Goal: Task Accomplishment & Management: Use online tool/utility

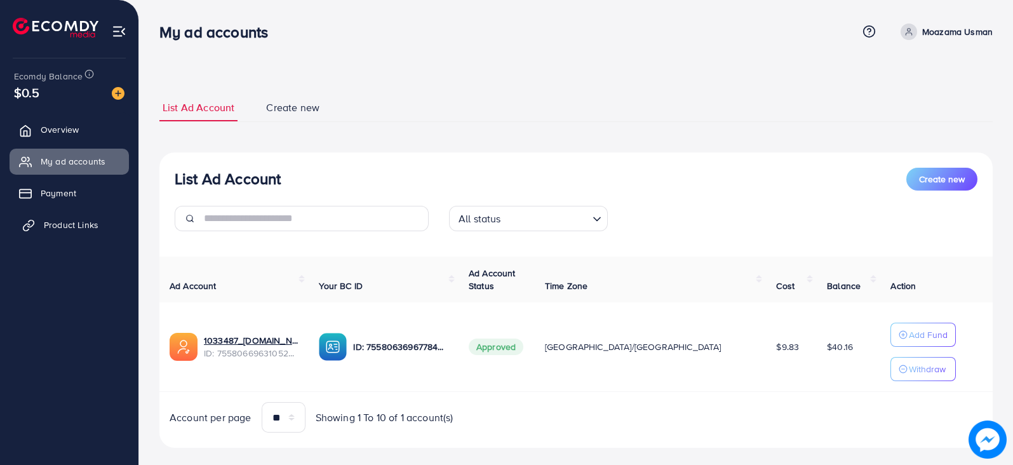
click at [74, 230] on span "Product Links" at bounding box center [71, 225] width 55 height 13
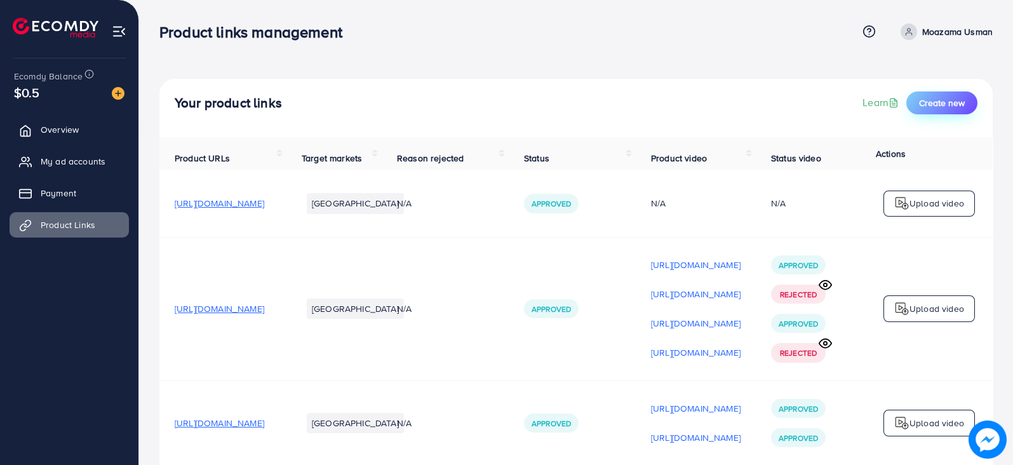
drag, startPoint x: 925, startPoint y: 88, endPoint x: 932, endPoint y: 98, distance: 11.8
click at [932, 98] on div "Your product links Learn Create new" at bounding box center [575, 108] width 833 height 58
click at [932, 98] on span "Create new" at bounding box center [942, 103] width 46 height 13
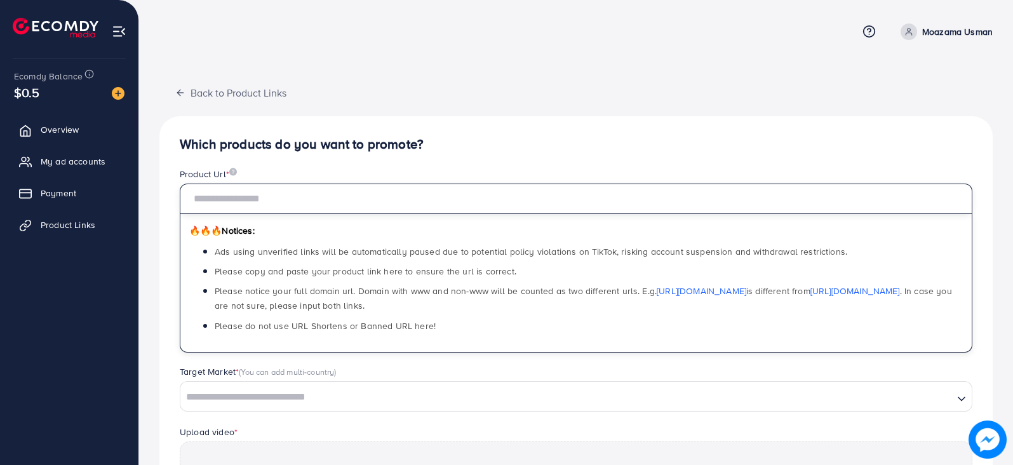
click at [353, 200] on input "text" at bounding box center [576, 199] width 793 height 30
paste input "**********"
type input "**********"
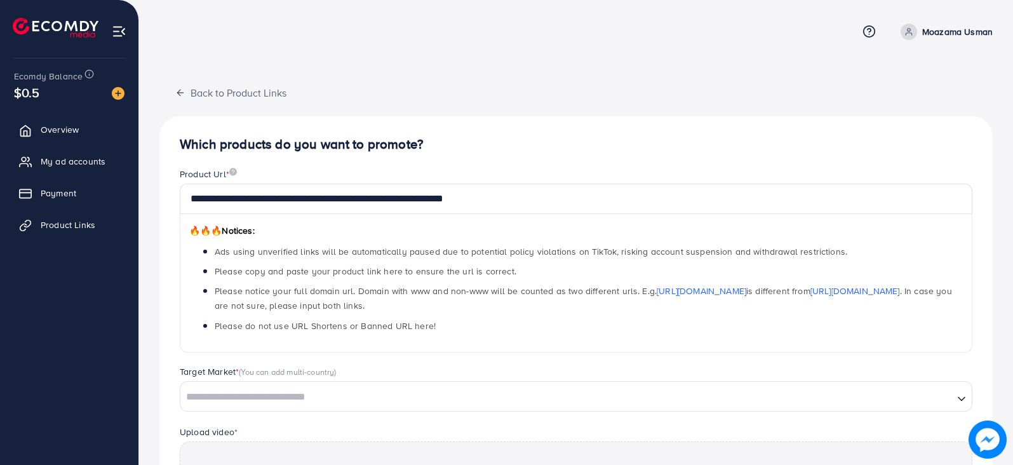
click at [458, 152] on div "**********" at bounding box center [575, 397] width 833 height 563
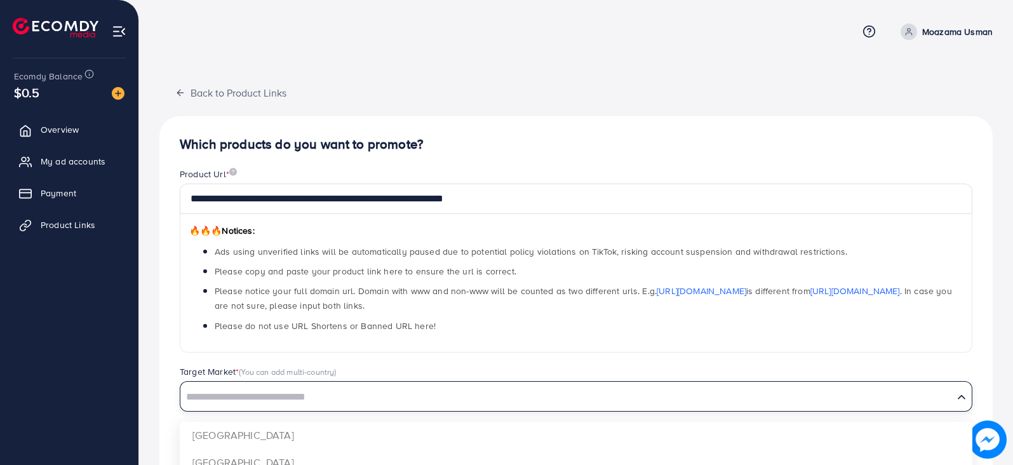
click at [307, 408] on div "Loading..." at bounding box center [576, 396] width 793 height 30
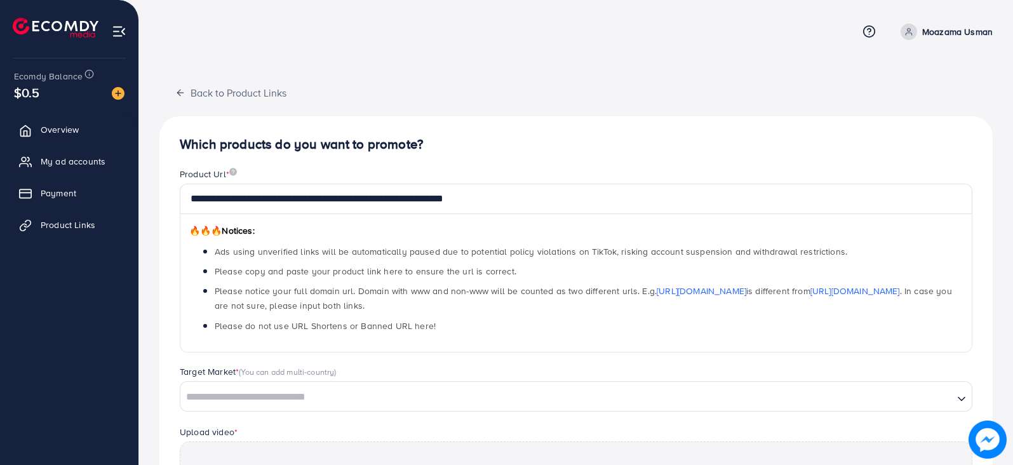
click at [307, 408] on div "Loading..." at bounding box center [576, 396] width 793 height 30
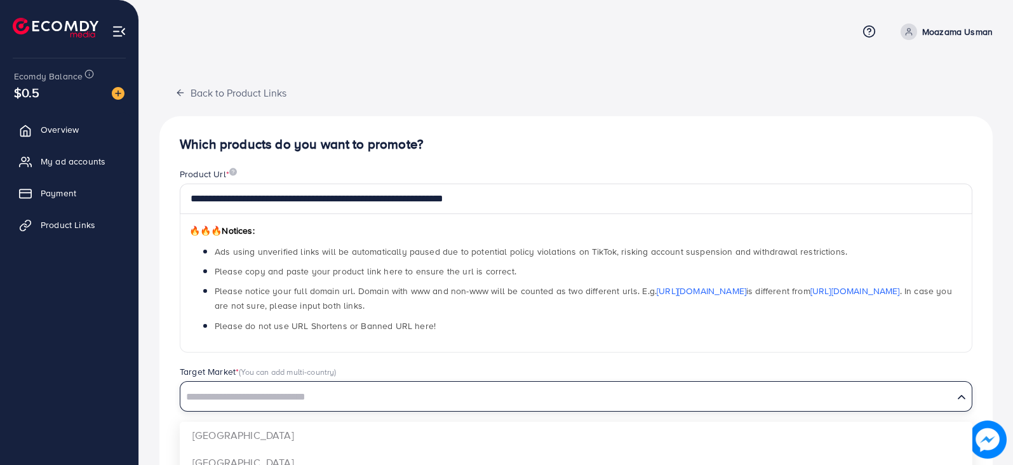
click at [307, 408] on div "Loading..." at bounding box center [576, 396] width 793 height 30
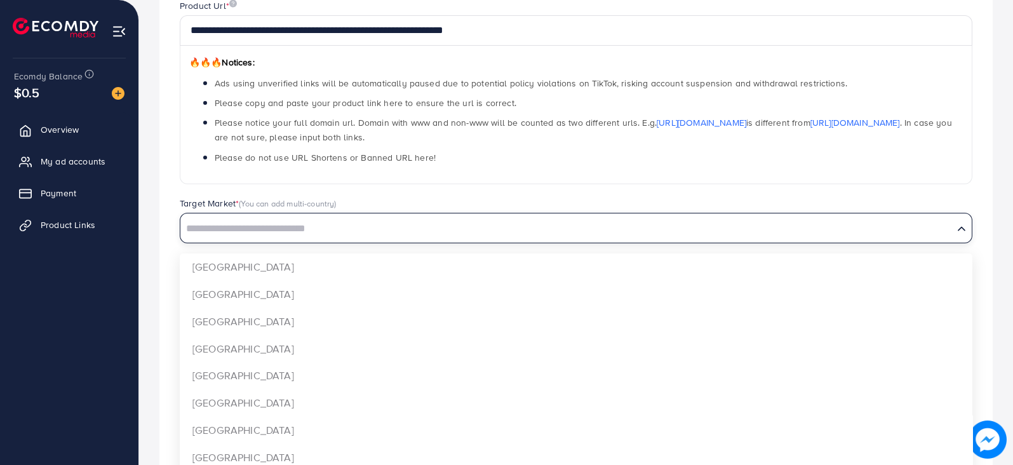
scroll to position [181, 0]
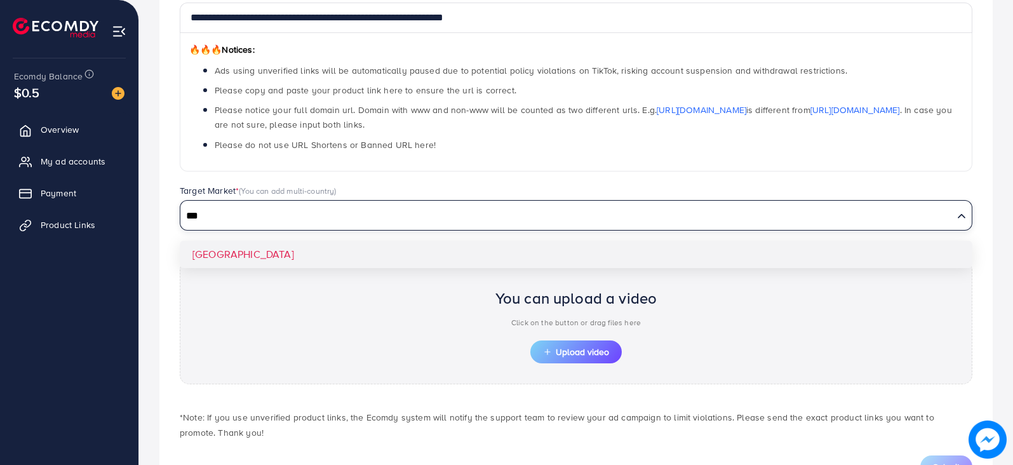
type input "***"
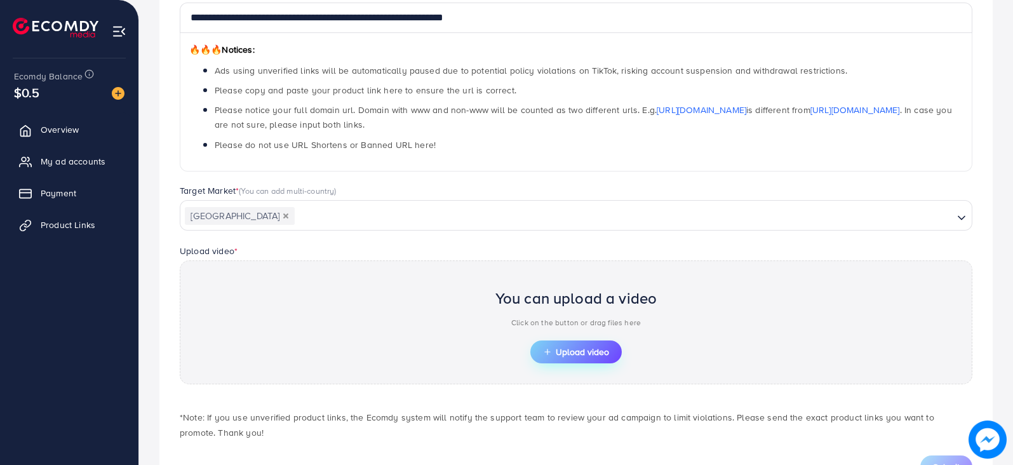
click at [570, 356] on span "Upload video" at bounding box center [576, 351] width 66 height 9
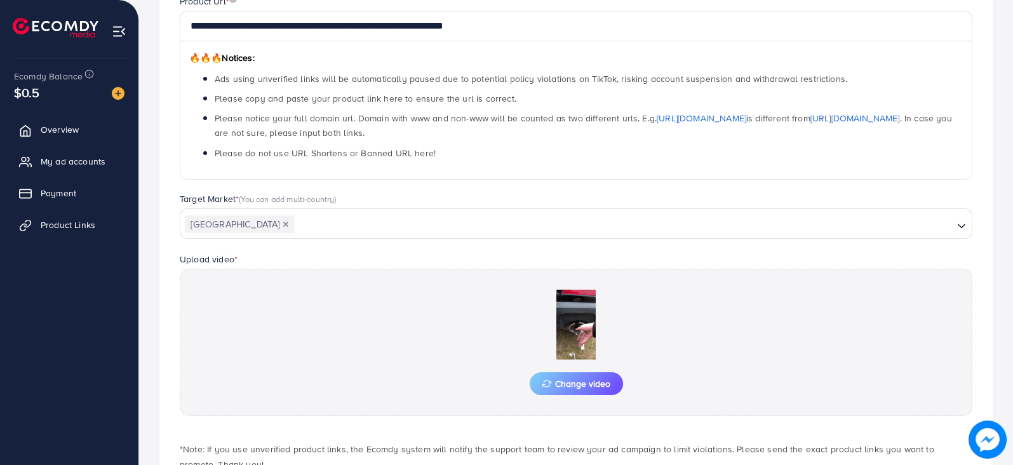
scroll to position [257, 0]
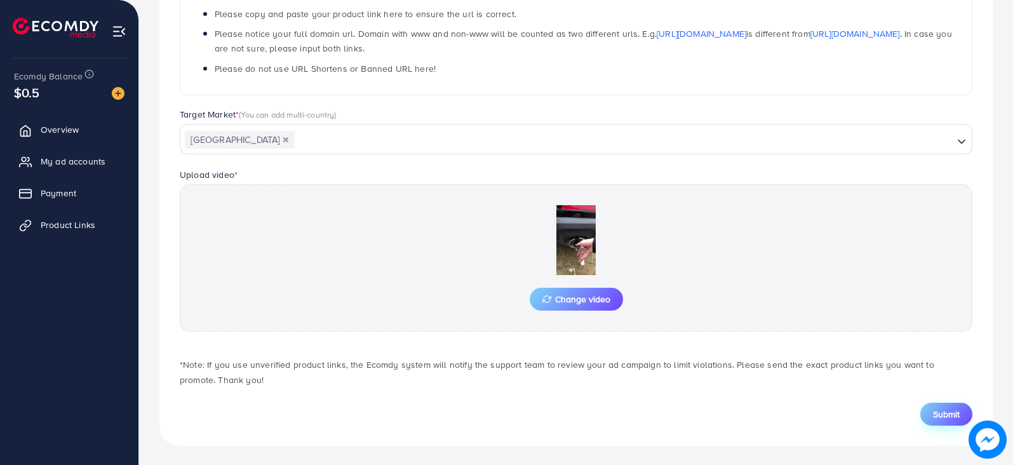
click at [968, 414] on button "Submit" at bounding box center [947, 414] width 52 height 23
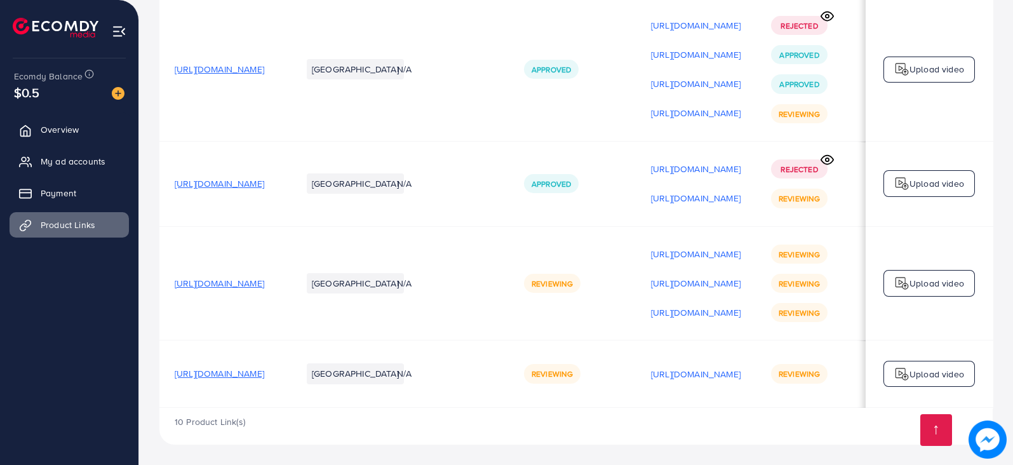
scroll to position [0, 175]
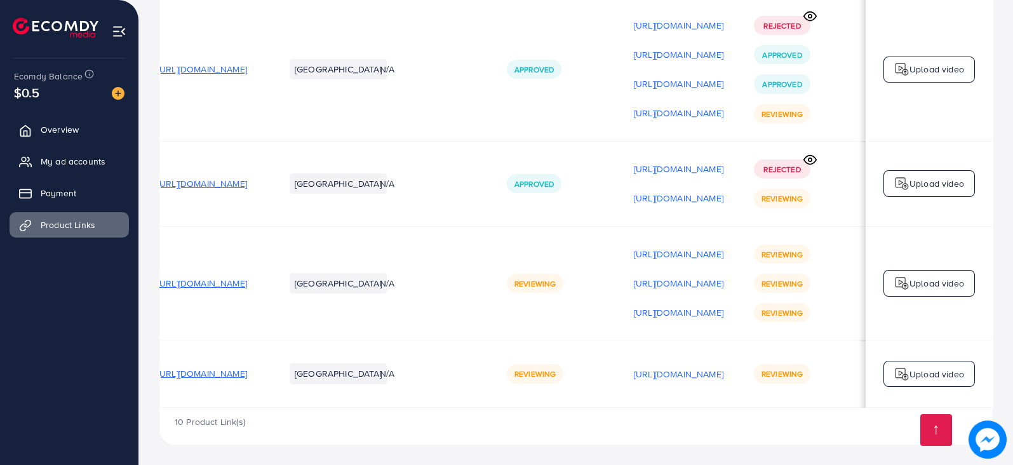
click at [928, 370] on p "Upload video" at bounding box center [937, 374] width 55 height 15
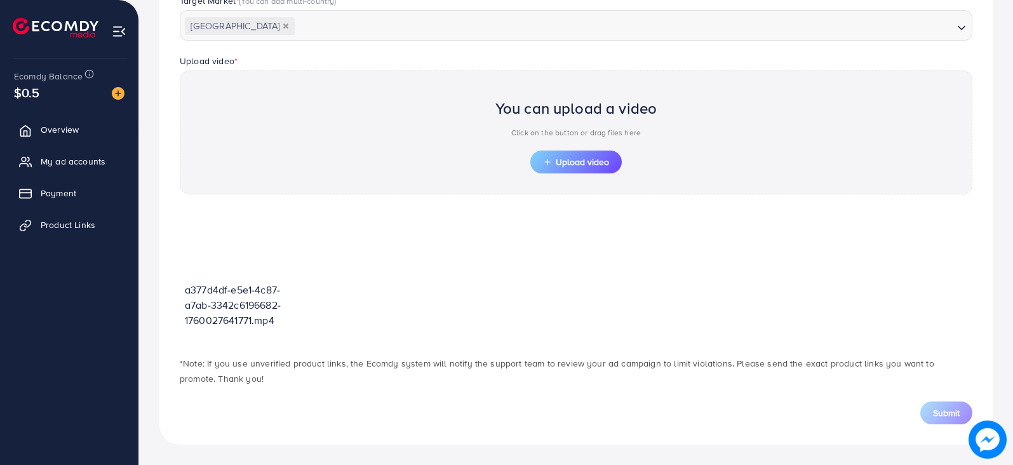
scroll to position [370, 0]
click at [596, 161] on span "Upload video" at bounding box center [576, 163] width 66 height 9
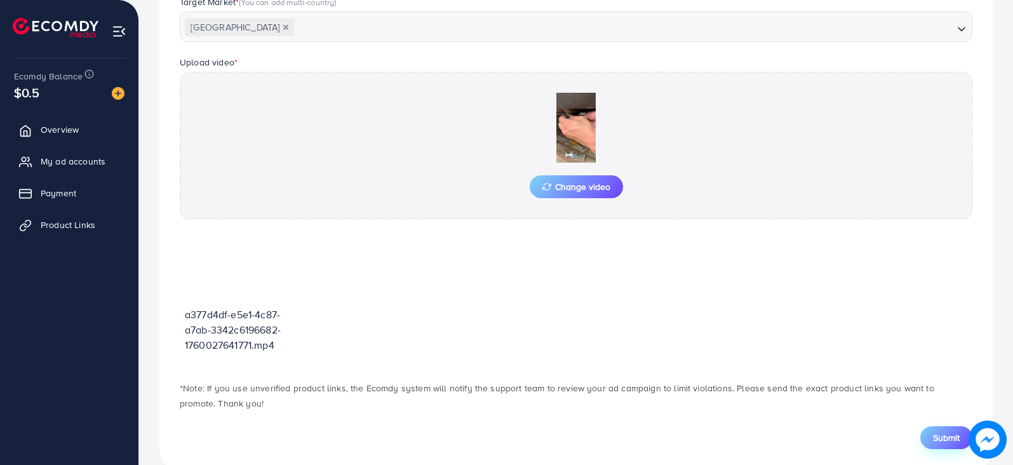
click at [948, 433] on span "Submit" at bounding box center [946, 437] width 27 height 13
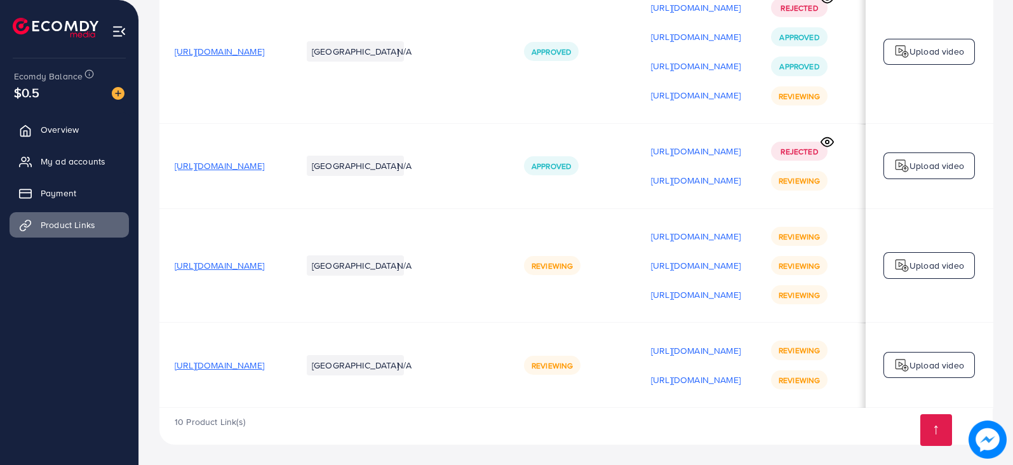
scroll to position [0, 175]
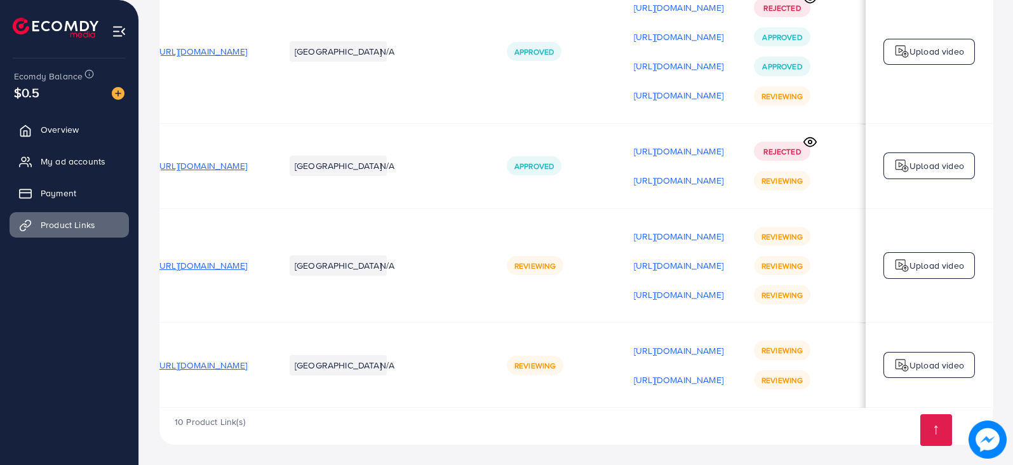
click at [926, 363] on p "Upload video" at bounding box center [937, 365] width 55 height 15
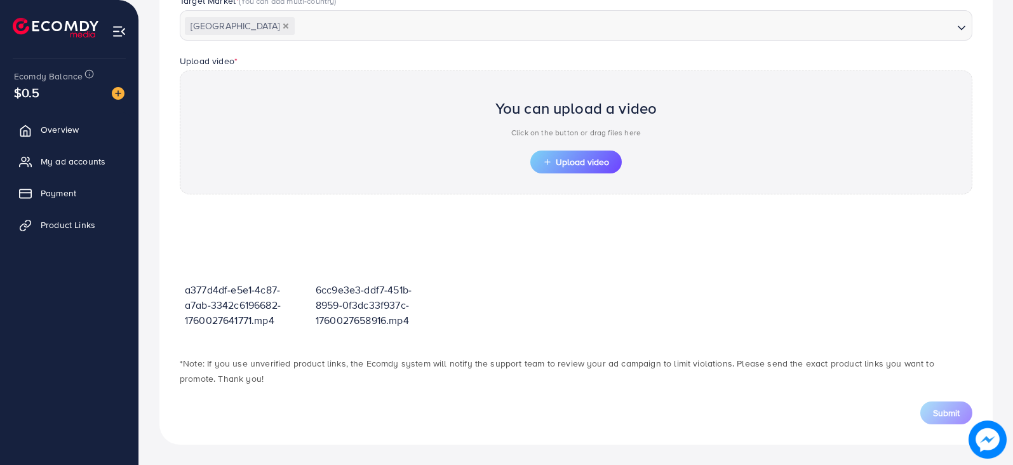
scroll to position [370, 0]
click at [590, 163] on span "Upload video" at bounding box center [576, 163] width 66 height 9
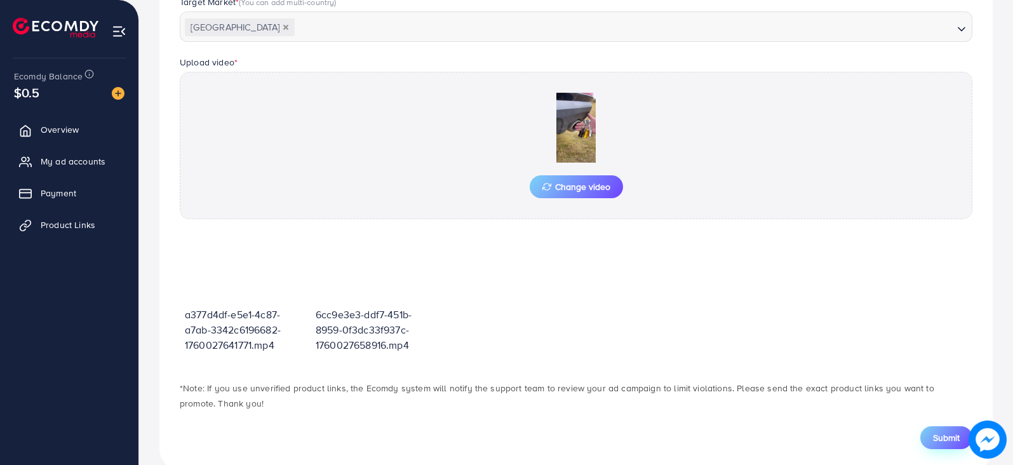
click at [952, 433] on span "Submit" at bounding box center [946, 437] width 27 height 13
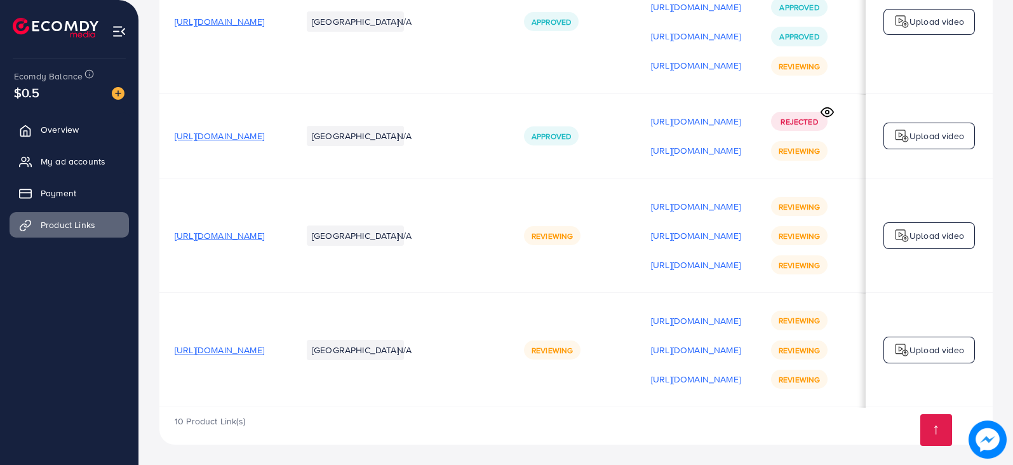
scroll to position [0, 175]
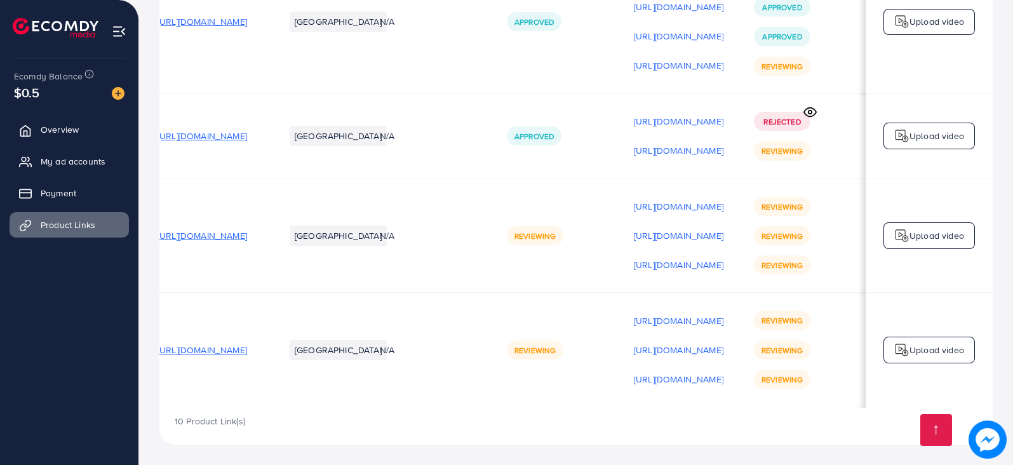
click at [913, 350] on p "Upload video" at bounding box center [937, 349] width 55 height 15
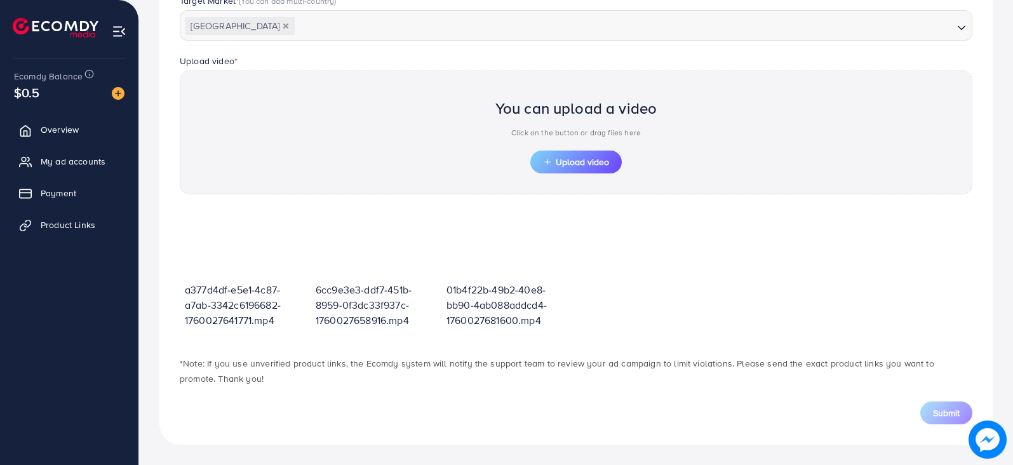
scroll to position [370, 0]
click at [600, 164] on span "Upload video" at bounding box center [576, 163] width 66 height 9
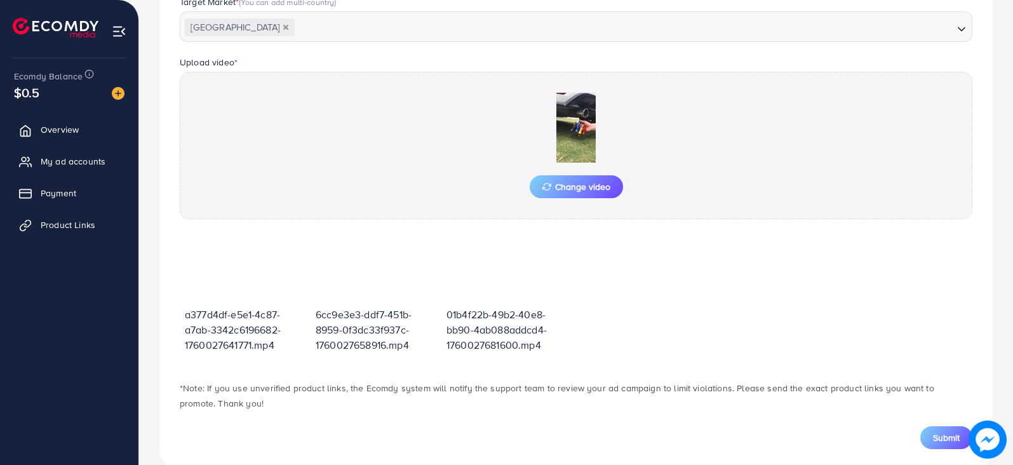
scroll to position [394, 0]
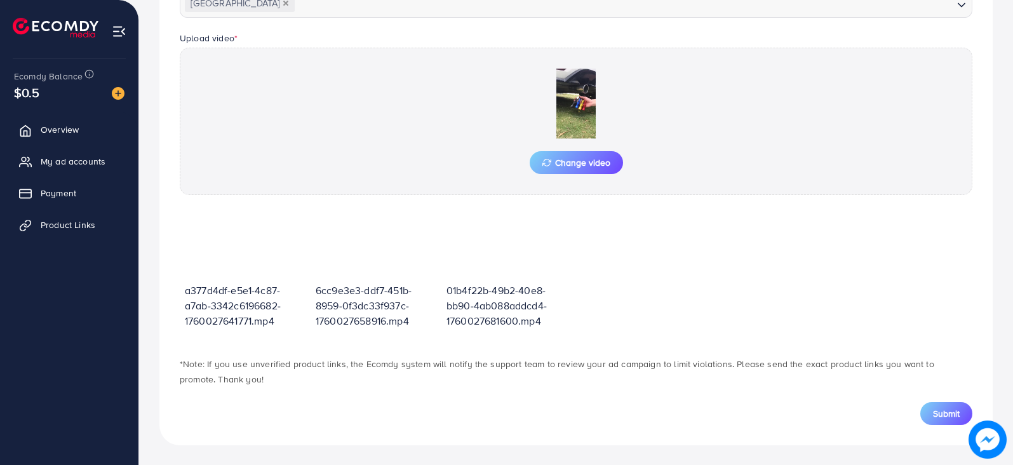
click at [968, 402] on div "Submit" at bounding box center [576, 413] width 793 height 23
click at [959, 407] on span "Submit" at bounding box center [946, 413] width 27 height 13
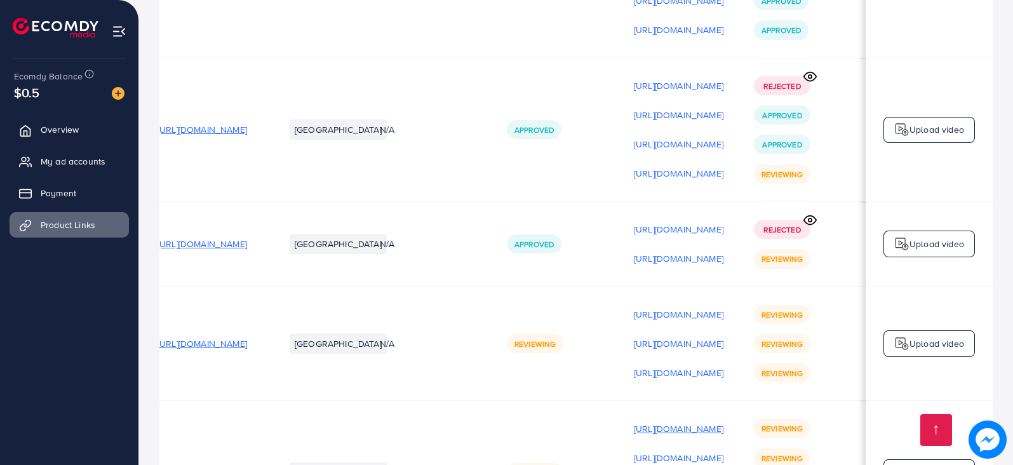
scroll to position [1, 0]
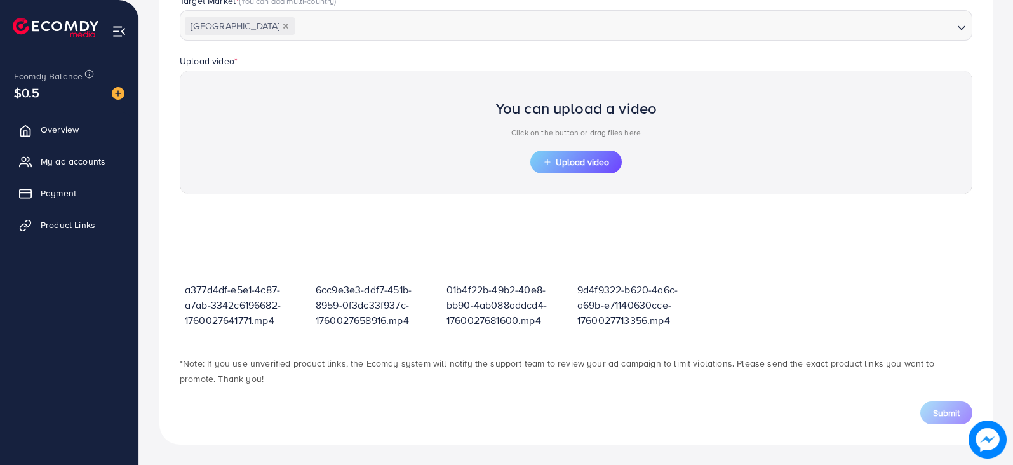
scroll to position [370, 0]
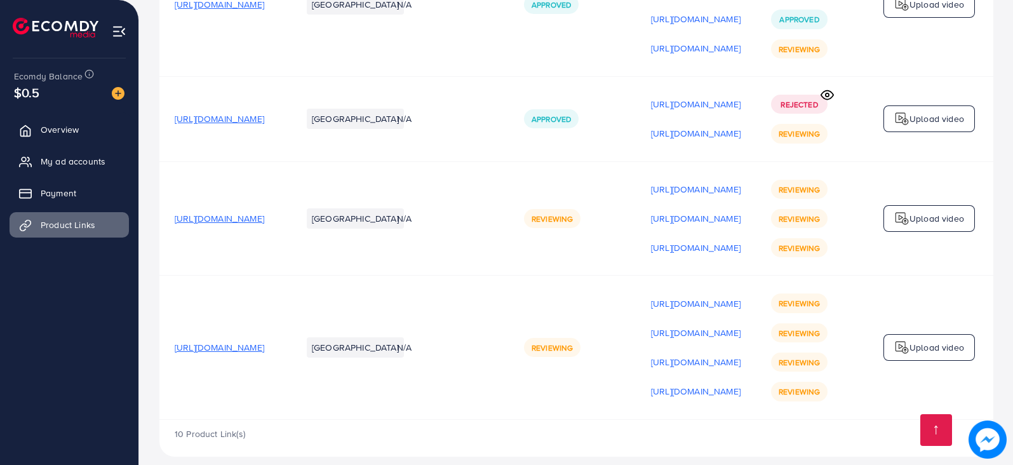
scroll to position [875, 0]
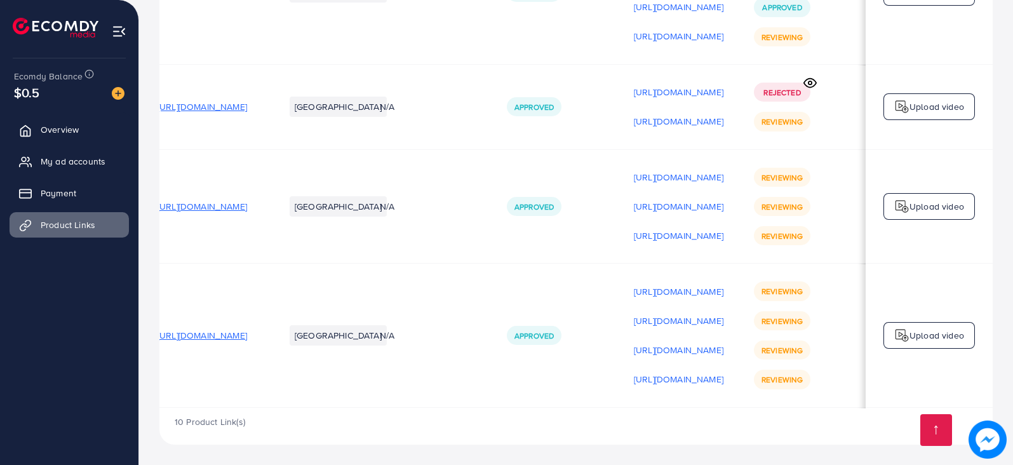
scroll to position [1, 175]
click at [80, 151] on link "My ad accounts" at bounding box center [69, 161] width 119 height 25
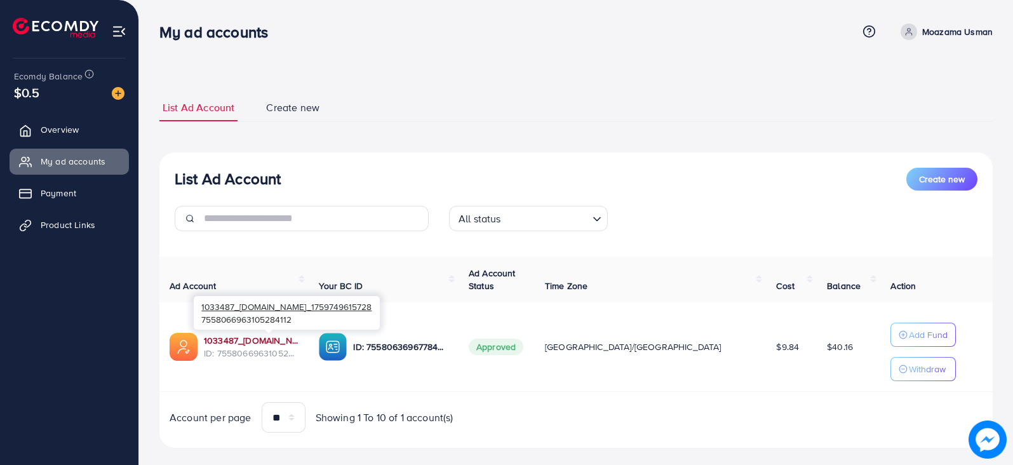
click at [264, 338] on link "1033487_[DOMAIN_NAME]_1759749615728" at bounding box center [251, 340] width 95 height 13
click at [266, 344] on link "1033487_[DOMAIN_NAME]_1759749615728" at bounding box center [251, 340] width 95 height 13
click at [233, 339] on link "1033487_[DOMAIN_NAME]_1759749615728" at bounding box center [251, 340] width 95 height 13
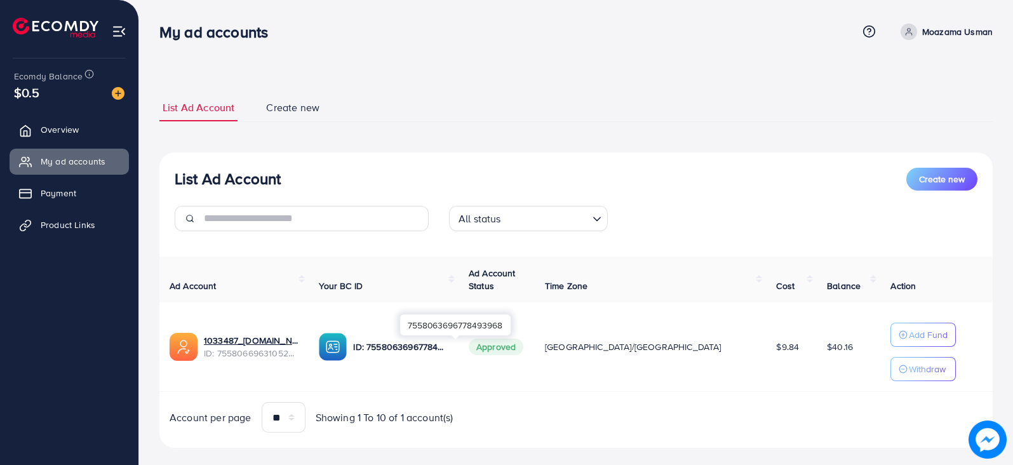
click at [448, 351] on p "ID: 7558063696778493968" at bounding box center [400, 346] width 95 height 15
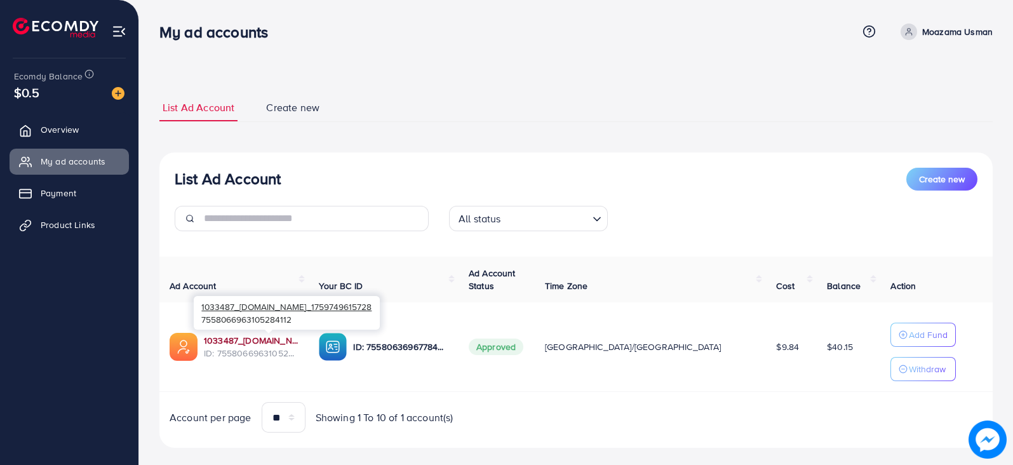
click at [299, 344] on link "1033487_[DOMAIN_NAME]_1759749615728" at bounding box center [251, 340] width 95 height 13
click at [269, 338] on link "1033487_[DOMAIN_NAME]_1759749615728" at bounding box center [251, 340] width 95 height 13
